Goal: Task Accomplishment & Management: Manage account settings

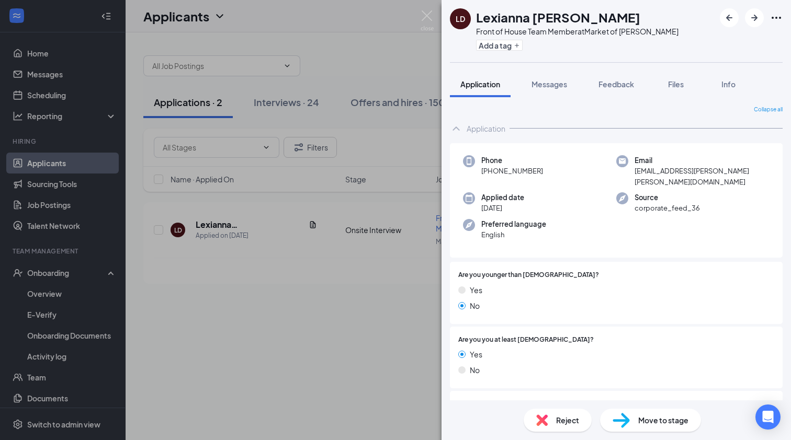
scroll to position [881, 0]
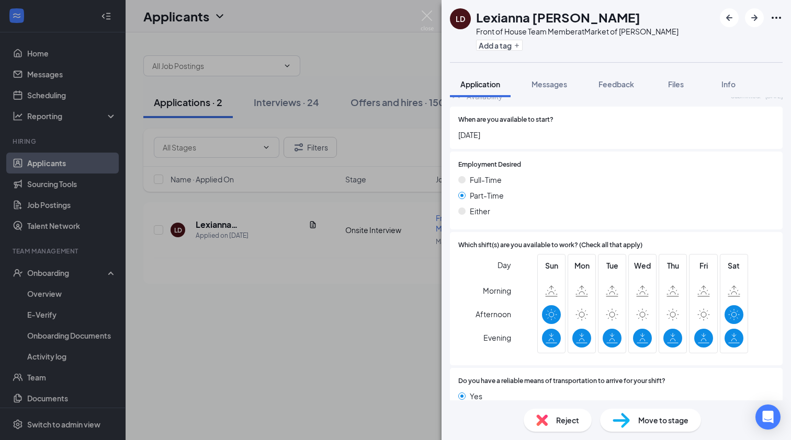
click at [297, 211] on div "LD Lexianna [PERSON_NAME] Front of House Team Member at Market of [PERSON_NAME]…" at bounding box center [395, 220] width 791 height 440
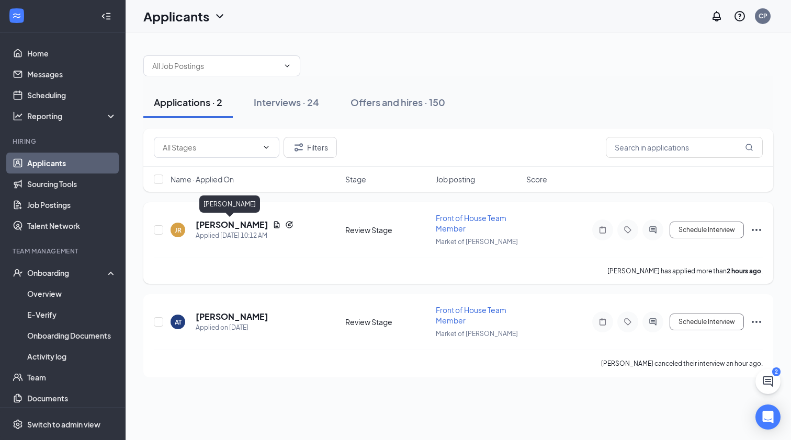
click at [240, 225] on h5 "[PERSON_NAME]" at bounding box center [232, 225] width 73 height 12
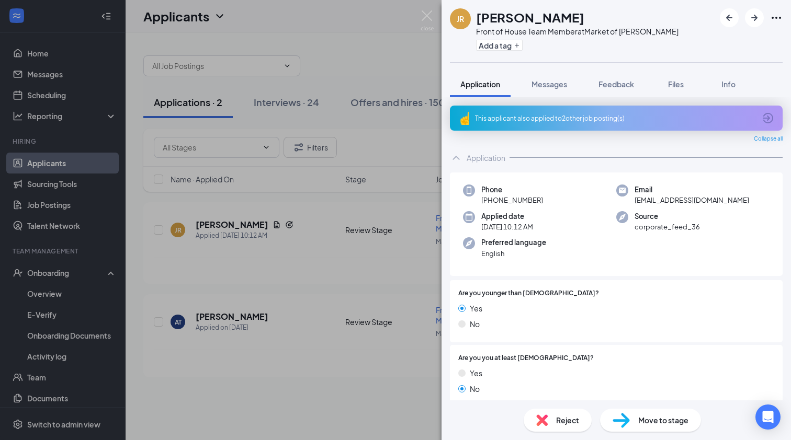
click at [591, 127] on div "This applicant also applied to 2 other job posting(s)" at bounding box center [616, 118] width 333 height 25
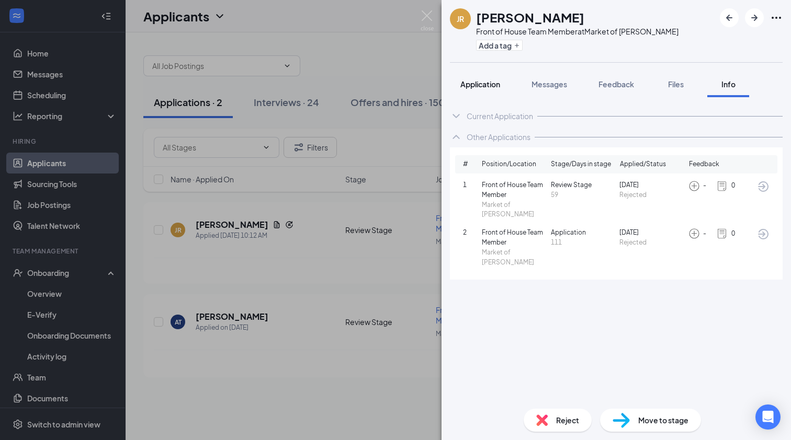
click at [485, 86] on span "Application" at bounding box center [480, 84] width 40 height 9
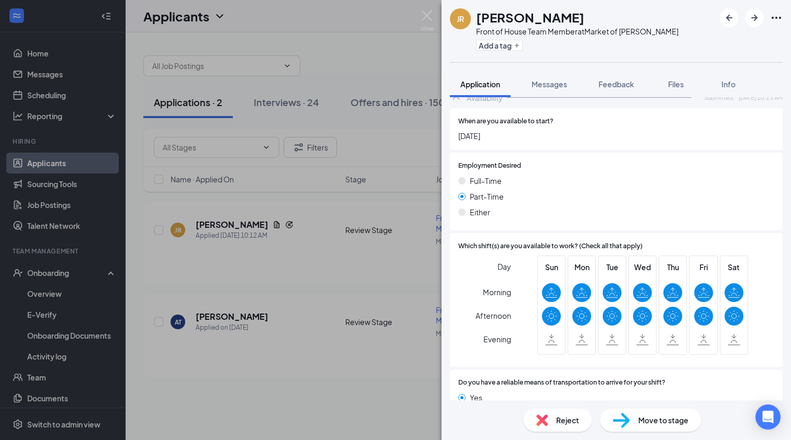
scroll to position [1006, 0]
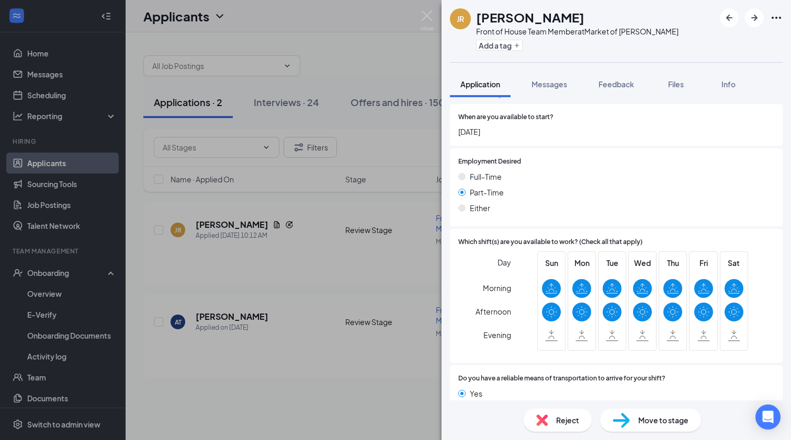
click at [658, 426] on div "Move to stage" at bounding box center [650, 420] width 101 height 23
type input "Onsite Interview (next stage)"
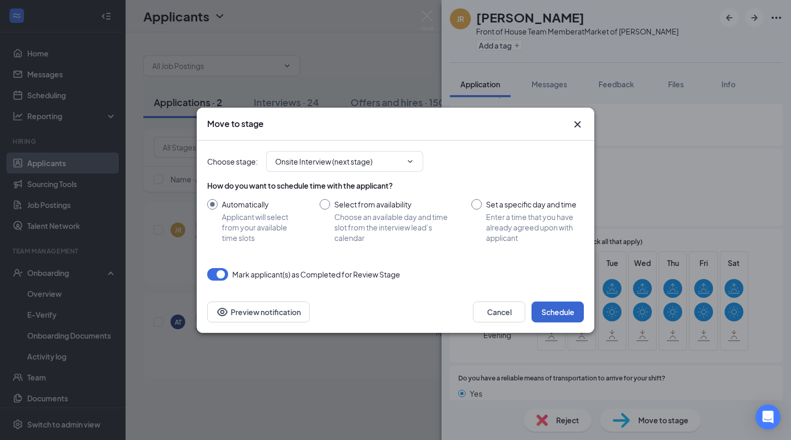
click at [563, 306] on button "Schedule" at bounding box center [557, 312] width 52 height 21
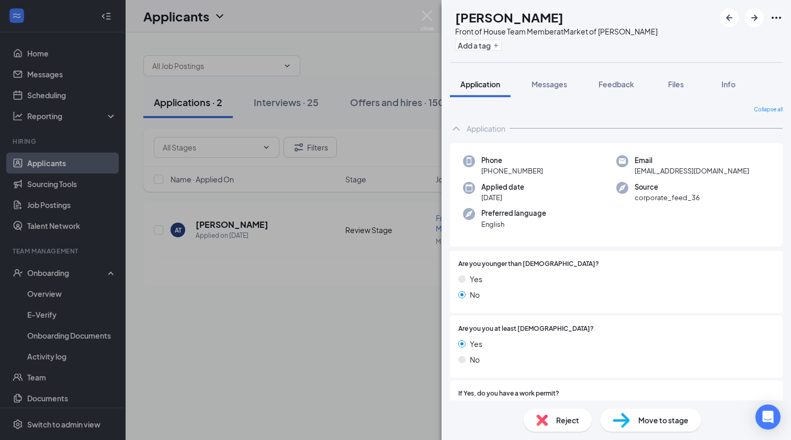
click at [100, 172] on div "AT [PERSON_NAME] Front of House Team Member at Market of [PERSON_NAME] Add a ta…" at bounding box center [395, 220] width 791 height 440
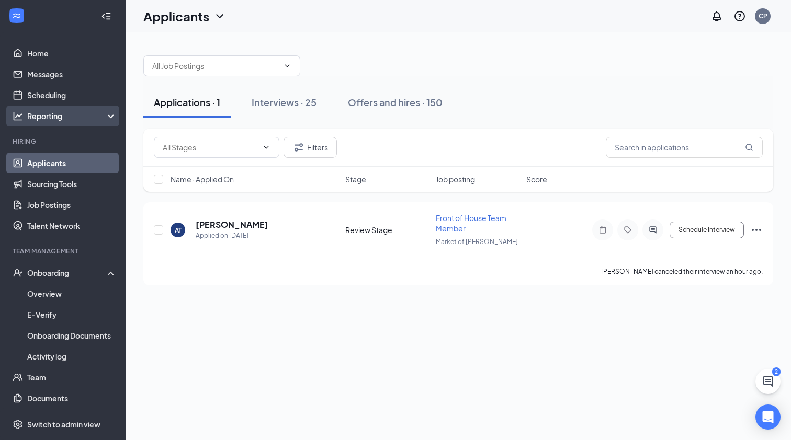
click at [91, 111] on div "Reporting" at bounding box center [72, 116] width 90 height 10
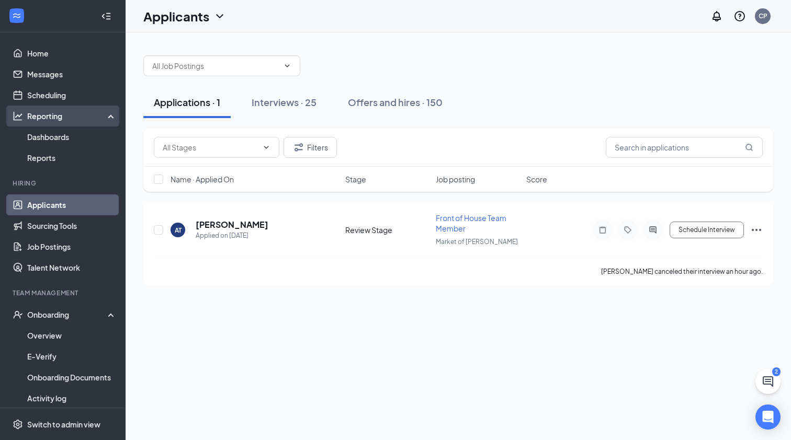
click at [91, 111] on div "Reporting" at bounding box center [72, 116] width 90 height 10
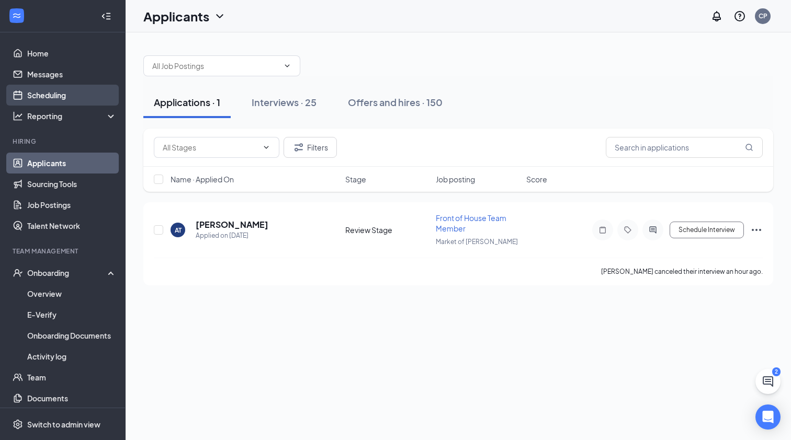
click at [73, 100] on link "Scheduling" at bounding box center [71, 95] width 89 height 21
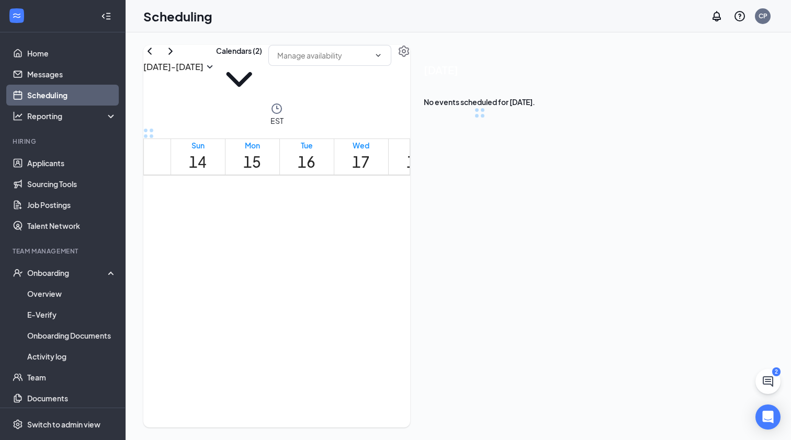
scroll to position [514, 0]
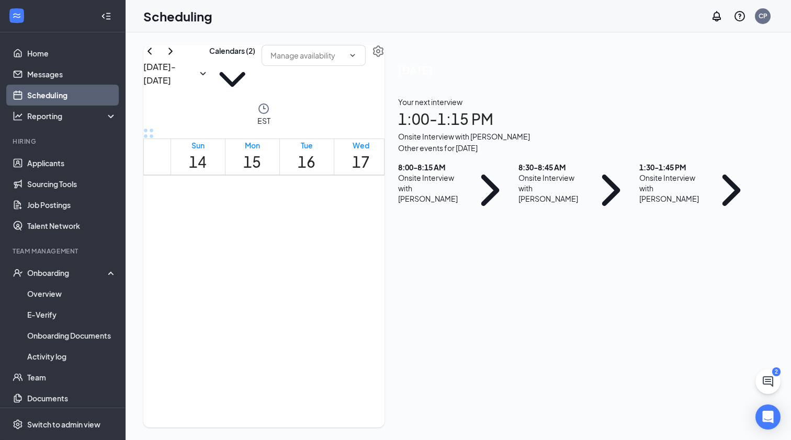
click at [440, 208] on div at bounding box center [440, 203] width 0 height 10
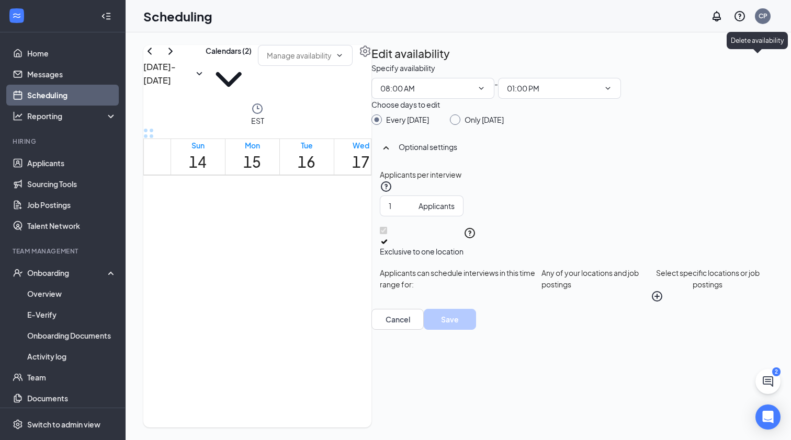
click at [382, 63] on icon "TrashOutline" at bounding box center [377, 68] width 9 height 10
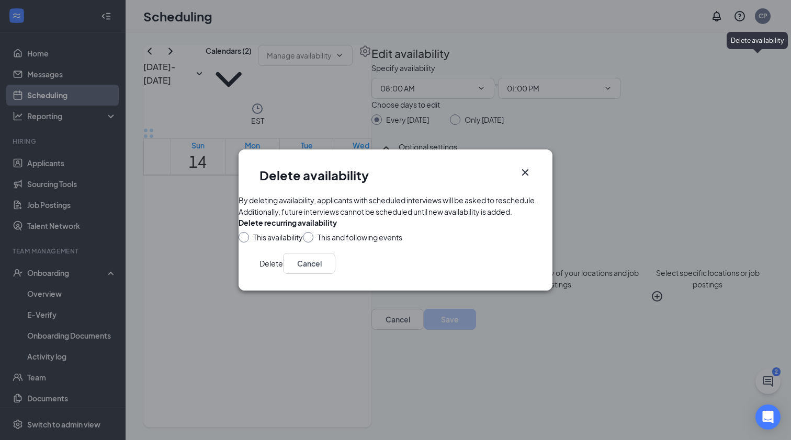
click at [266, 234] on div "This availability" at bounding box center [271, 237] width 64 height 10
click at [249, 237] on div at bounding box center [244, 237] width 10 height 10
click at [246, 239] on input "This availability" at bounding box center [242, 235] width 7 height 7
radio input "true"
click at [283, 274] on button "Delete" at bounding box center [271, 263] width 24 height 21
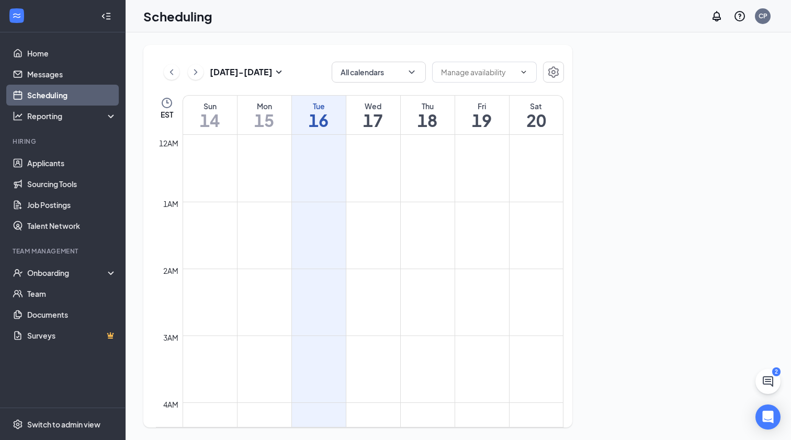
scroll to position [514, 0]
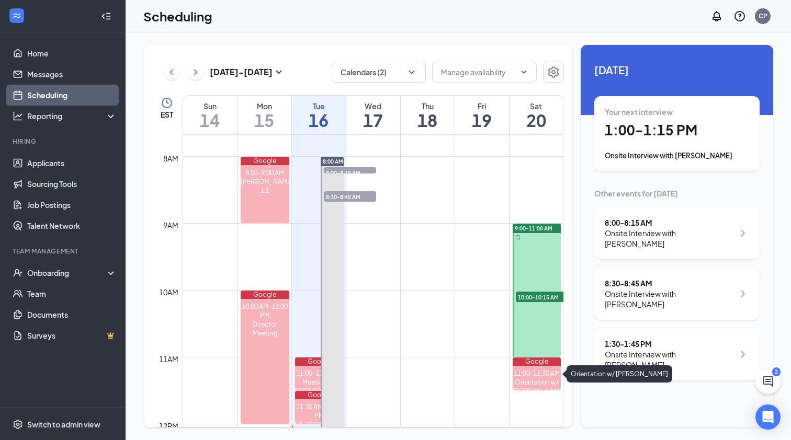
click at [554, 372] on div "11:00-11:30 AM" at bounding box center [537, 373] width 49 height 9
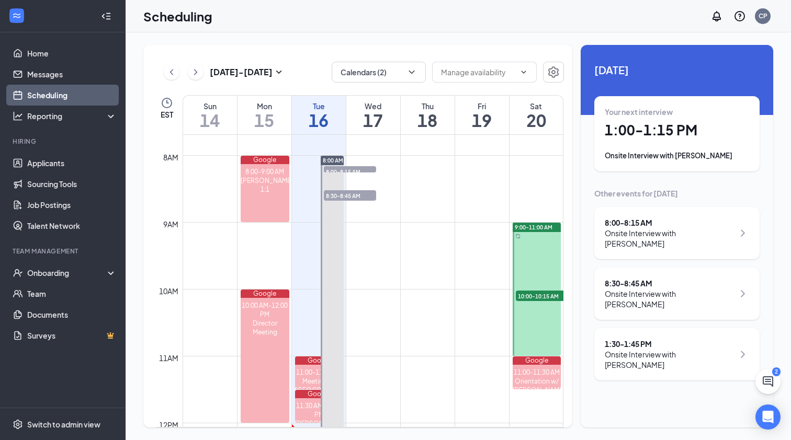
scroll to position [508, 0]
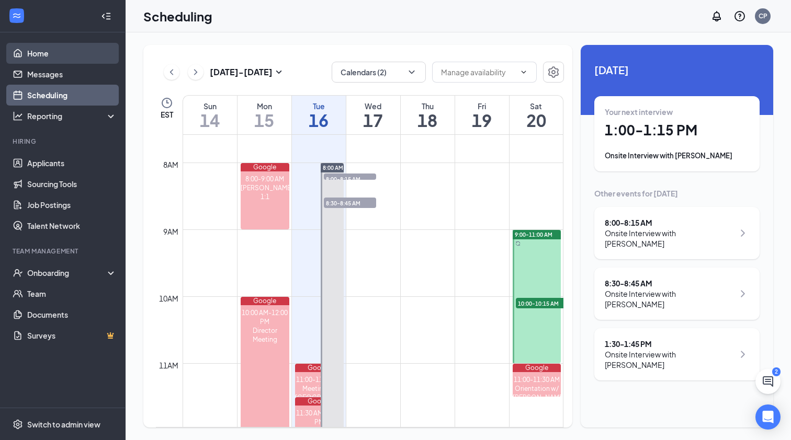
click at [42, 58] on link "Home" at bounding box center [71, 53] width 89 height 21
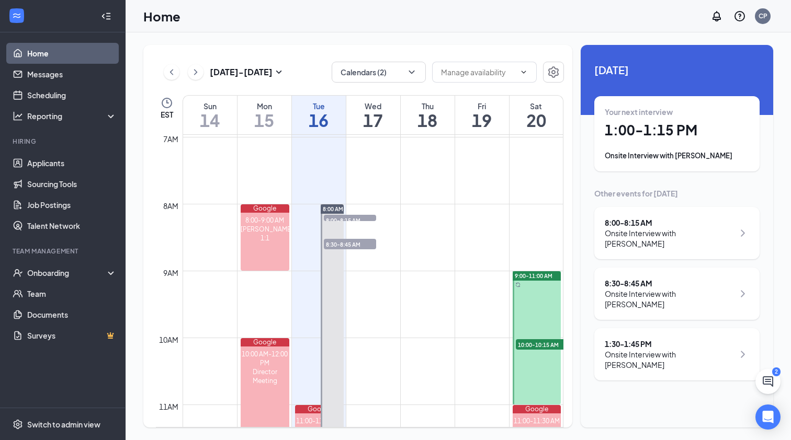
scroll to position [466, 0]
click at [724, 224] on div "8:00 - 8:15 AM" at bounding box center [669, 223] width 129 height 10
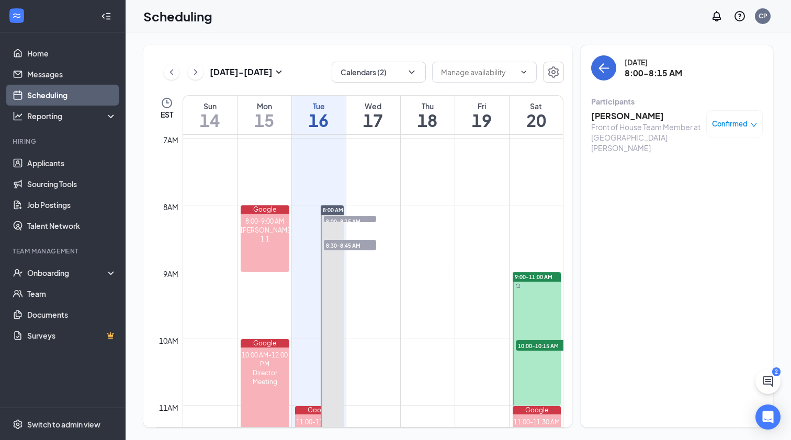
click at [750, 132] on div "Confirmed" at bounding box center [734, 123] width 56 height 27
click at [738, 120] on span "Confirmed" at bounding box center [730, 124] width 36 height 10
click at [711, 197] on span "Mark as no-show" at bounding box center [704, 194] width 58 height 12
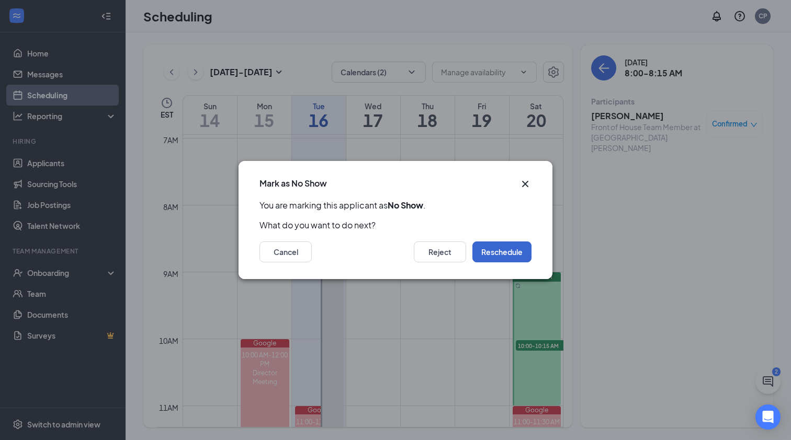
click at [530, 246] on button "Reschedule" at bounding box center [501, 252] width 59 height 21
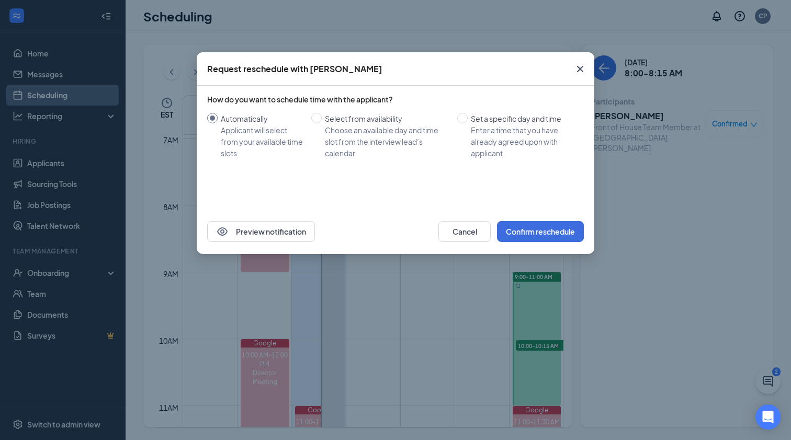
click at [579, 75] on icon "Cross" at bounding box center [580, 69] width 13 height 13
